Goal: Information Seeking & Learning: Find specific fact

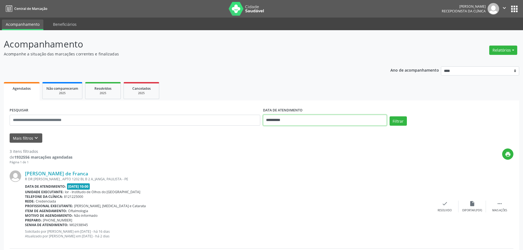
click at [279, 121] on input "**********" at bounding box center [325, 120] width 124 height 11
click at [280, 164] on span "6" at bounding box center [281, 160] width 11 height 11
type input "**********"
click at [280, 164] on span "6" at bounding box center [281, 160] width 11 height 11
click at [402, 122] on button "Filtrar" at bounding box center [398, 120] width 17 height 9
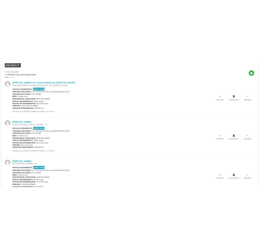
scroll to position [21, 0]
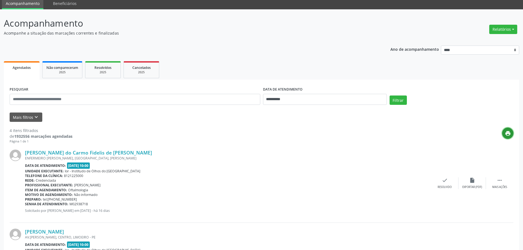
click at [507, 131] on icon "print" at bounding box center [508, 133] width 6 height 6
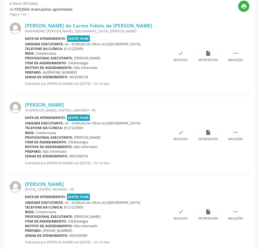
scroll to position [131, 0]
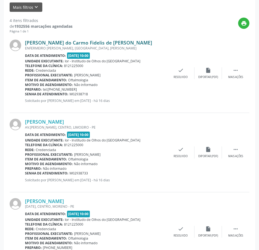
click at [65, 43] on link "[PERSON_NAME] do Carmo Fidelis de [PERSON_NAME]" at bounding box center [88, 43] width 127 height 6
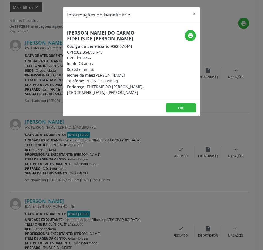
drag, startPoint x: 107, startPoint y: 52, endPoint x: 76, endPoint y: 52, distance: 31.0
click at [76, 52] on div "CPF: 082.364.964-49" at bounding box center [108, 52] width 83 height 6
copy div "082.364.964-49"
click at [232, 99] on div "Informações do beneficiário × Maria do Carmo Fidelis de [PERSON_NAME] Código do…" at bounding box center [131, 125] width 263 height 250
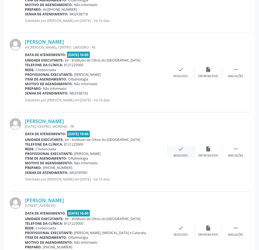
scroll to position [241, 0]
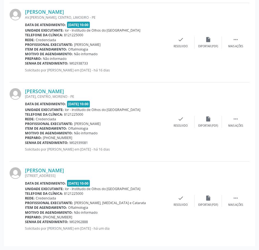
click at [230, 72] on div "[PERSON_NAME] AV.[PERSON_NAME], CENTRO, [GEOGRAPHIC_DATA] Data de atendimento: …" at bounding box center [130, 42] width 240 height 79
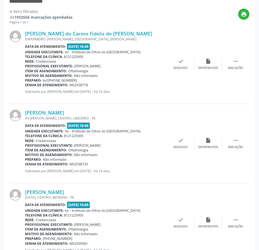
scroll to position [131, 0]
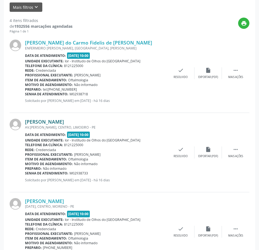
click at [64, 121] on link "[PERSON_NAME]" at bounding box center [44, 122] width 39 height 6
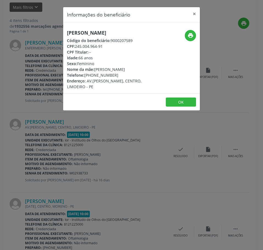
drag, startPoint x: 106, startPoint y: 51, endPoint x: 74, endPoint y: 49, distance: 32.5
click at [75, 49] on div "CPF: 245.004.964-91" at bounding box center [108, 46] width 83 height 6
copy div "245.004.964-91"
click at [195, 12] on button "×" at bounding box center [194, 13] width 11 height 13
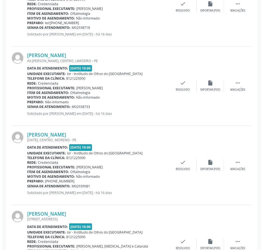
scroll to position [241, 0]
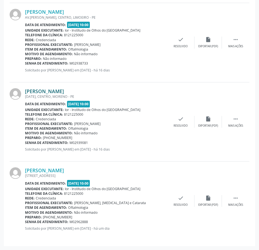
click at [64, 90] on link "[PERSON_NAME]" at bounding box center [44, 91] width 39 height 6
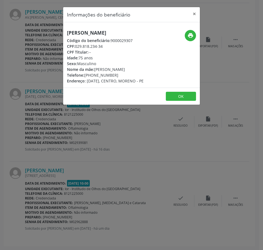
drag, startPoint x: 103, startPoint y: 46, endPoint x: 76, endPoint y: 44, distance: 27.3
click at [76, 44] on div "CPF: 029.818.234-34" at bounding box center [105, 46] width 77 height 6
copy div "029.818.234-34"
click at [155, 170] on div "Informações do beneficiário × [PERSON_NAME] Código do beneficiário: 9000029307 …" at bounding box center [131, 125] width 263 height 250
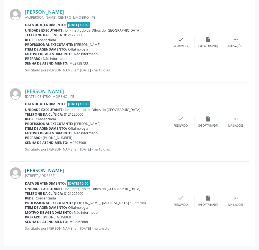
click at [64, 173] on link "[PERSON_NAME]" at bounding box center [44, 170] width 39 height 6
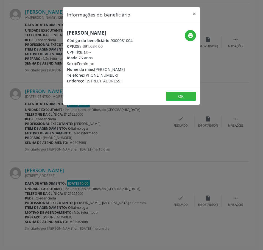
drag, startPoint x: 103, startPoint y: 45, endPoint x: 76, endPoint y: 44, distance: 27.5
click at [76, 44] on div "CPF: 085.391.034-00" at bounding box center [100, 46] width 66 height 6
copy div "085.391.034-00"
click at [39, 127] on div "Informações do beneficiário × [PERSON_NAME] Código do beneficiário: 9000081004 …" at bounding box center [131, 125] width 263 height 250
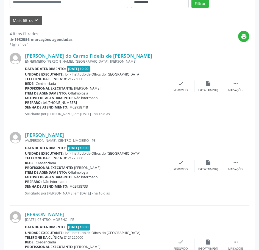
scroll to position [158, 0]
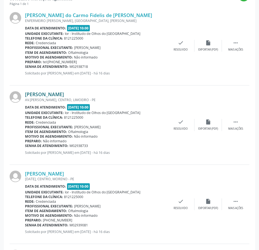
click at [64, 93] on link "[PERSON_NAME]" at bounding box center [44, 94] width 39 height 6
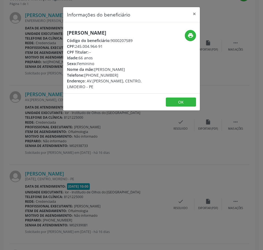
drag, startPoint x: 113, startPoint y: 87, endPoint x: 84, endPoint y: 86, distance: 29.1
click at [84, 78] on div "Telefone: [PHONE_NUMBER]" at bounding box center [108, 75] width 83 height 6
copy div "[PHONE_NUMBER]"
click at [13, 55] on div "Informações do beneficiário × Maria de [PERSON_NAME] Código do beneficiário: 90…" at bounding box center [131, 125] width 263 height 250
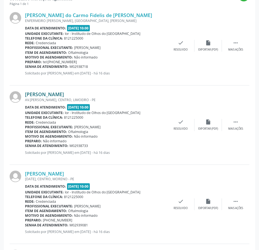
click at [64, 97] on link "[PERSON_NAME]" at bounding box center [44, 94] width 39 height 6
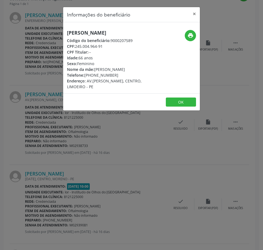
drag, startPoint x: 105, startPoint y: 52, endPoint x: 76, endPoint y: 51, distance: 29.1
click at [76, 49] on div "CPF: 245.004.964-91" at bounding box center [108, 46] width 83 height 6
copy div "245.004.964-91"
click at [60, 173] on div "Informações do beneficiário × Maria de [PERSON_NAME] Código do beneficiário: 90…" at bounding box center [131, 125] width 263 height 250
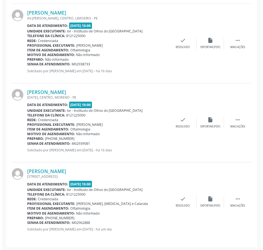
scroll to position [241, 0]
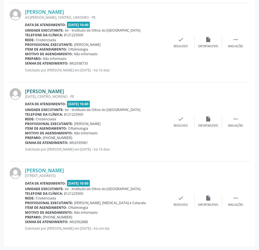
click at [64, 91] on link "[PERSON_NAME]" at bounding box center [44, 91] width 39 height 6
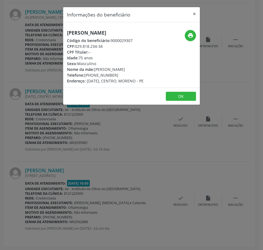
drag, startPoint x: 105, startPoint y: 48, endPoint x: 76, endPoint y: 46, distance: 29.4
click at [76, 46] on div "CPF: 029.818.234-34" at bounding box center [105, 46] width 77 height 6
copy div "029.818.234-34"
drag, startPoint x: 142, startPoint y: 205, endPoint x: 144, endPoint y: 197, distance: 8.3
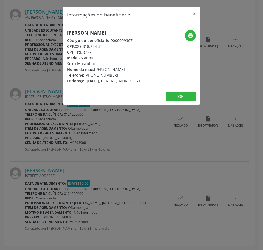
click at [142, 205] on div "Informações do beneficiário × [PERSON_NAME] Código do beneficiário: 9000029307 …" at bounding box center [131, 125] width 263 height 250
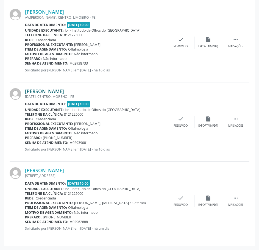
drag, startPoint x: 68, startPoint y: 87, endPoint x: 67, endPoint y: 91, distance: 4.2
click at [68, 89] on div "[PERSON_NAME] [DATE], [GEOGRAPHIC_DATA], [GEOGRAPHIC_DATA] Data de atendimento:…" at bounding box center [130, 121] width 240 height 79
click at [64, 93] on link "[PERSON_NAME]" at bounding box center [44, 91] width 39 height 6
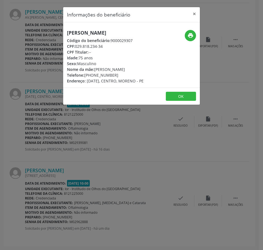
drag, startPoint x: 113, startPoint y: 74, endPoint x: 85, endPoint y: 73, distance: 28.3
click at [85, 73] on div "Telefone: [PHONE_NUMBER]" at bounding box center [105, 75] width 77 height 6
copy div "[PHONE_NUMBER]"
click at [121, 194] on div "Informações do beneficiário × [PERSON_NAME] Código do beneficiário: 9000029307 …" at bounding box center [131, 125] width 263 height 250
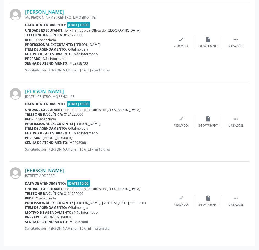
click at [64, 169] on link "[PERSON_NAME]" at bounding box center [44, 170] width 39 height 6
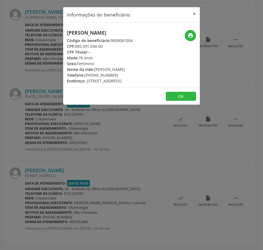
drag, startPoint x: 115, startPoint y: 79, endPoint x: 85, endPoint y: 80, distance: 30.5
click at [85, 78] on div "Telefone: [PHONE_NUMBER]" at bounding box center [100, 75] width 66 height 6
drag, startPoint x: 85, startPoint y: 80, endPoint x: 93, endPoint y: 78, distance: 8.2
copy div "[PHONE_NUMBER]"
click at [247, 24] on div "Informações do beneficiário × [PERSON_NAME] Código do beneficiário: 9000081004 …" at bounding box center [131, 125] width 263 height 250
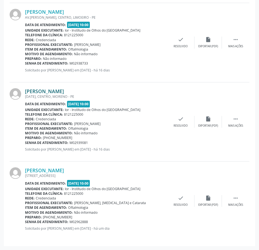
click at [50, 90] on link "[PERSON_NAME]" at bounding box center [44, 91] width 39 height 6
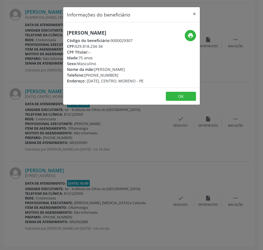
drag, startPoint x: 107, startPoint y: 46, endPoint x: 76, endPoint y: 47, distance: 30.8
click at [76, 47] on div "CPF: 029.818.234-34" at bounding box center [105, 46] width 77 height 6
drag, startPoint x: 42, startPoint y: 94, endPoint x: 93, endPoint y: 47, distance: 69.4
click at [41, 94] on div "Informações do beneficiário × [PERSON_NAME] Código do beneficiário: 9000029307 …" at bounding box center [131, 125] width 263 height 250
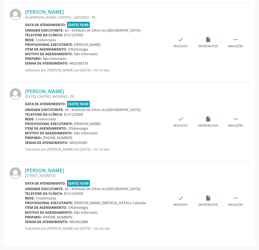
click at [71, 94] on div "[DATE], CENTRO, MORENO - PE" at bounding box center [96, 96] width 142 height 5
click at [64, 92] on link "[PERSON_NAME]" at bounding box center [44, 91] width 39 height 6
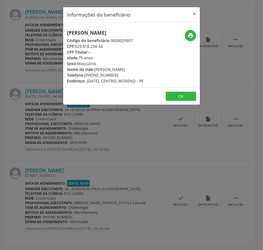
drag, startPoint x: 146, startPoint y: 32, endPoint x: 66, endPoint y: 33, distance: 80.2
click at [66, 33] on div "[PERSON_NAME] Código do beneficiário: 9000029307 CPF: 029.818.234-34 CPF Titula…" at bounding box center [108, 57] width 91 height 54
click at [112, 164] on div "Informações do beneficiário × [PERSON_NAME] Código do beneficiário: 9000029307 …" at bounding box center [131, 125] width 263 height 250
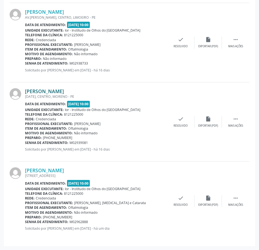
click at [64, 91] on link "[PERSON_NAME]" at bounding box center [44, 91] width 39 height 6
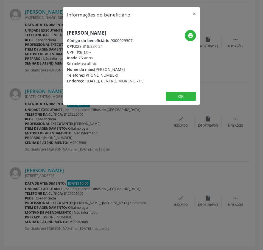
drag, startPoint x: 115, startPoint y: 75, endPoint x: 85, endPoint y: 75, distance: 29.1
click at [85, 75] on div "Telefone: [PHONE_NUMBER]" at bounding box center [105, 75] width 77 height 6
click at [173, 151] on div "Informações do beneficiário × [PERSON_NAME] Código do beneficiário: 9000029307 …" at bounding box center [131, 125] width 263 height 250
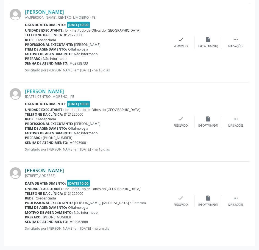
click at [59, 173] on link "[PERSON_NAME]" at bounding box center [44, 170] width 39 height 6
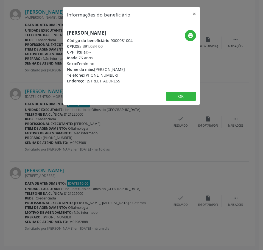
drag, startPoint x: 69, startPoint y: 33, endPoint x: 140, endPoint y: 33, distance: 70.9
click at [133, 33] on h5 "[PERSON_NAME]" at bounding box center [100, 33] width 66 height 6
drag, startPoint x: 118, startPoint y: 79, endPoint x: 85, endPoint y: 82, distance: 32.5
click at [85, 78] on div "Telefone: [PHONE_NUMBER]" at bounding box center [100, 75] width 66 height 6
